Goal: Check status

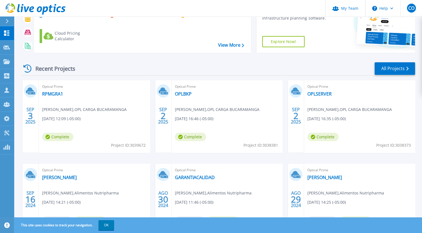
scroll to position [69, 0]
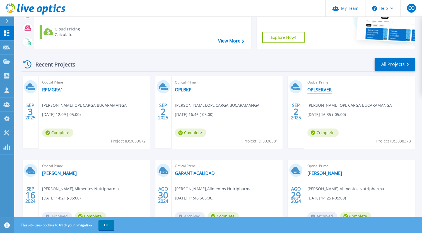
click at [325, 91] on link "OPLSERVER" at bounding box center [319, 90] width 24 height 6
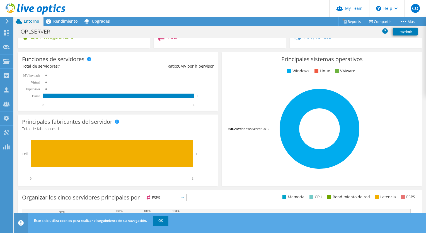
scroll to position [84, 0]
